Goal: Task Accomplishment & Management: Use online tool/utility

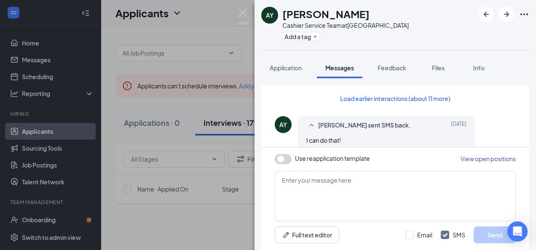
click at [227, 30] on div "AY Asia Young Cashier Service Team at [GEOGRAPHIC_DATA] Add a tag Application M…" at bounding box center [268, 125] width 536 height 250
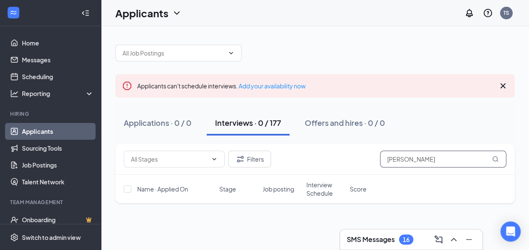
click at [402, 158] on input "[PERSON_NAME]" at bounding box center [443, 159] width 126 height 17
type input "w"
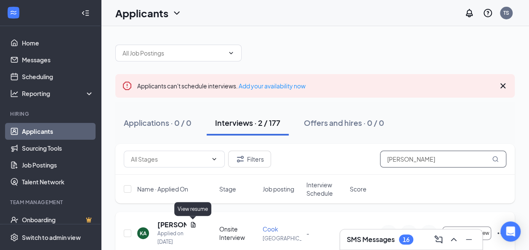
type input "[PERSON_NAME]"
click at [192, 224] on icon "Document" at bounding box center [193, 224] width 5 height 5
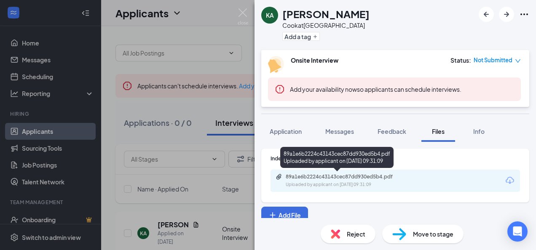
click at [331, 176] on div "89a1e6b2224c43143cec87dd930ed5b4.pdf" at bounding box center [344, 176] width 118 height 7
